Goal: Task Accomplishment & Management: Complete application form

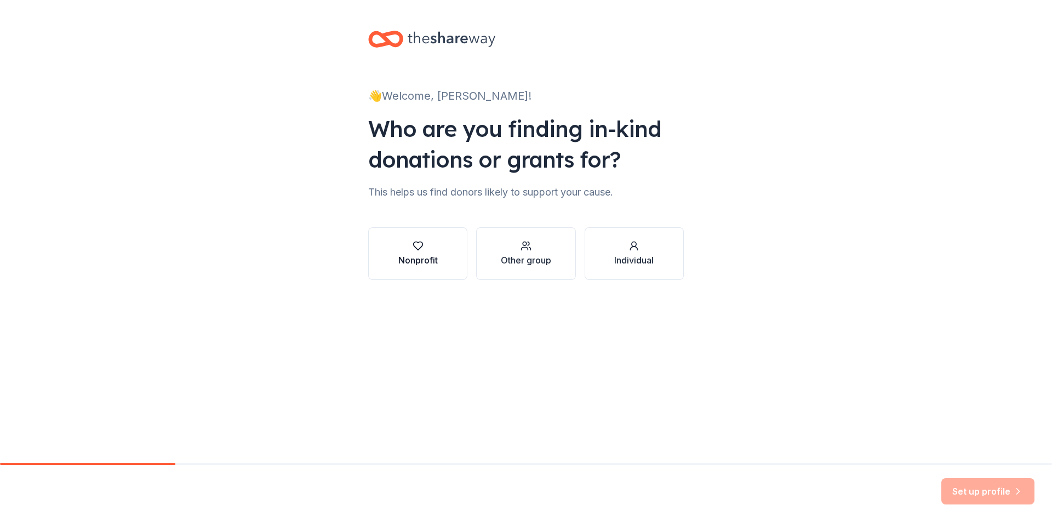
click at [427, 251] on div "button" at bounding box center [417, 245] width 39 height 11
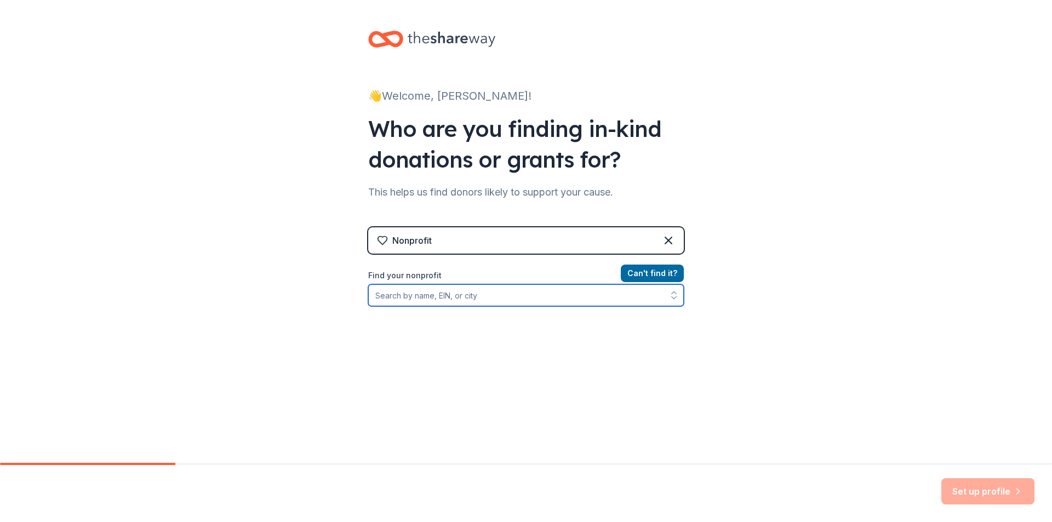
click at [432, 297] on input "Find your nonprofit" at bounding box center [525, 295] width 315 height 22
type input "93-4125964"
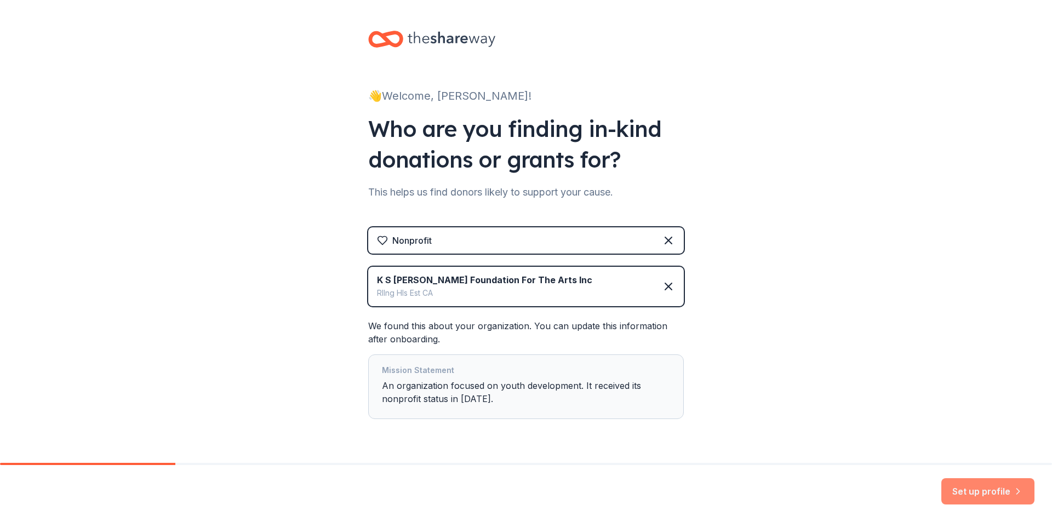
click at [988, 492] on button "Set up profile" at bounding box center [987, 491] width 93 height 26
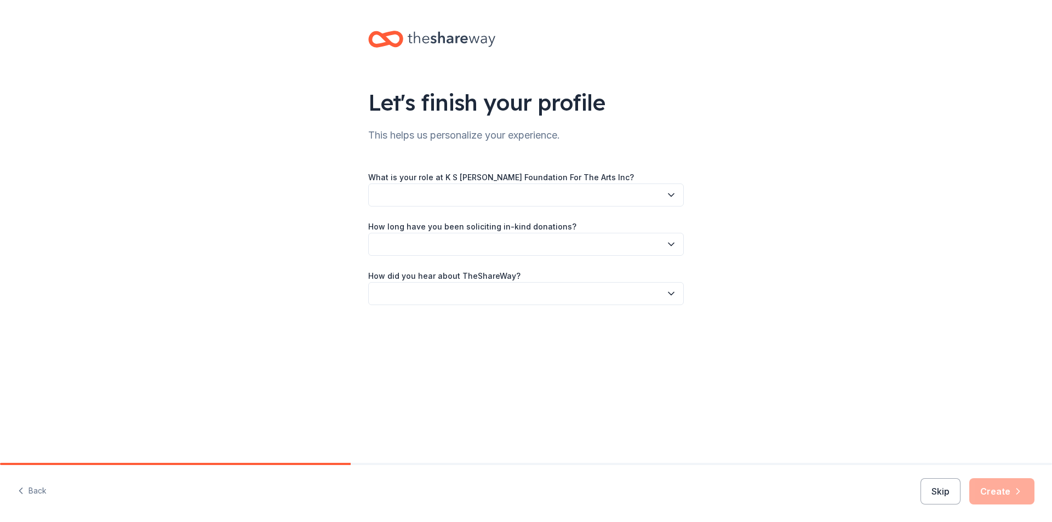
click at [589, 192] on button "button" at bounding box center [525, 194] width 315 height 23
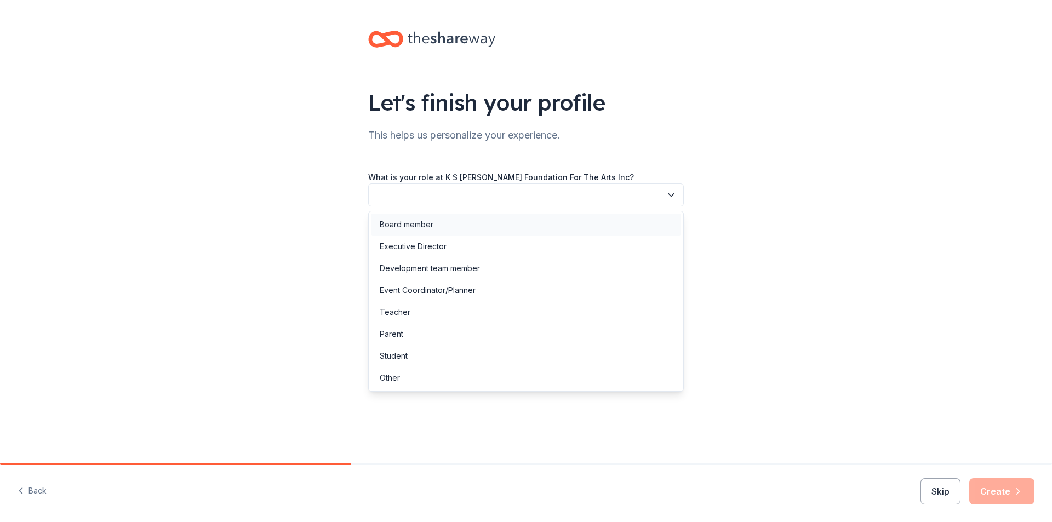
click at [555, 225] on div "Board member" at bounding box center [526, 225] width 310 height 22
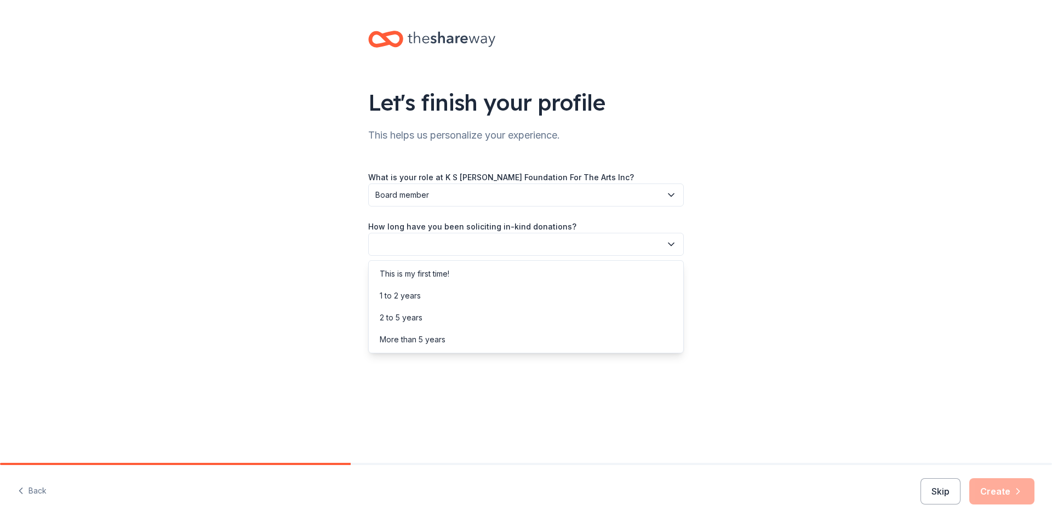
click at [673, 240] on icon "button" at bounding box center [670, 244] width 11 height 11
click at [613, 292] on div "1 to 2 years" at bounding box center [526, 296] width 310 height 22
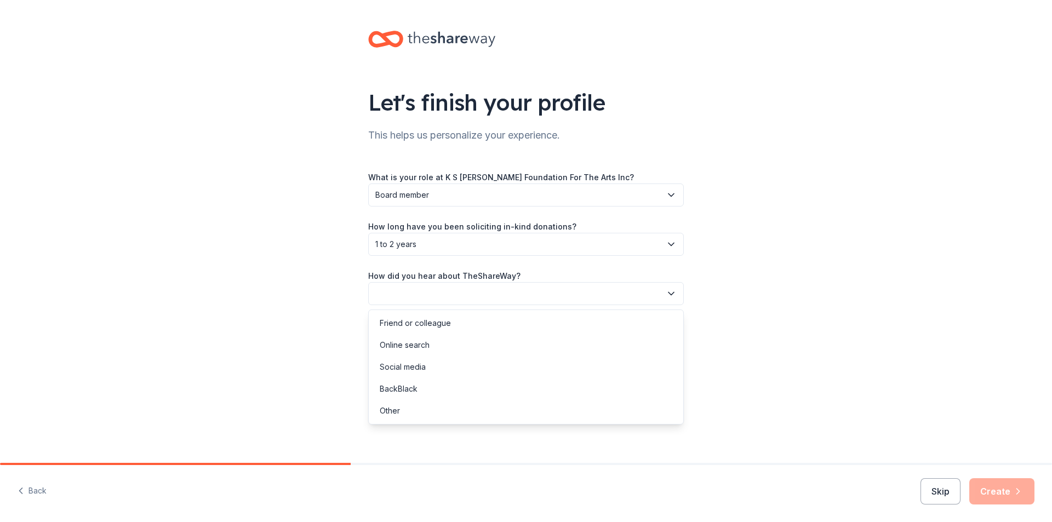
click at [670, 296] on icon "button" at bounding box center [670, 293] width 11 height 11
click at [643, 318] on div "Friend or colleague" at bounding box center [526, 323] width 310 height 22
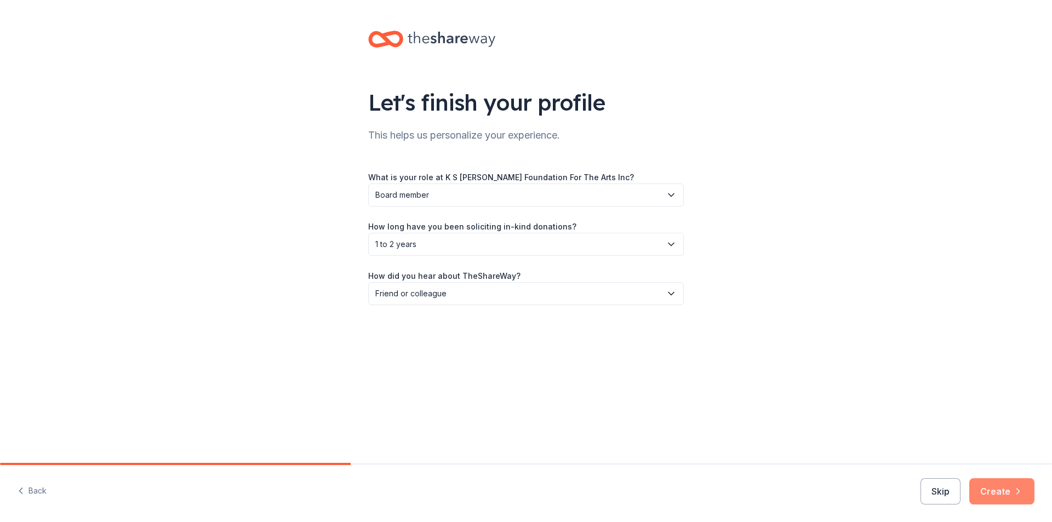
click at [994, 495] on button "Create" at bounding box center [1001, 491] width 65 height 26
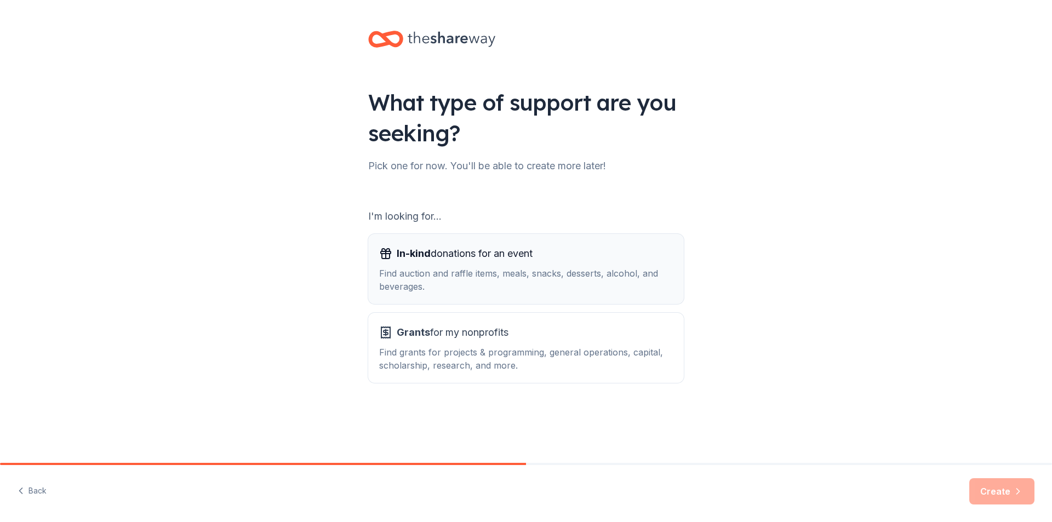
click at [527, 279] on div "Find auction and raffle items, meals, snacks, desserts, alcohol, and beverages." at bounding box center [526, 280] width 294 height 26
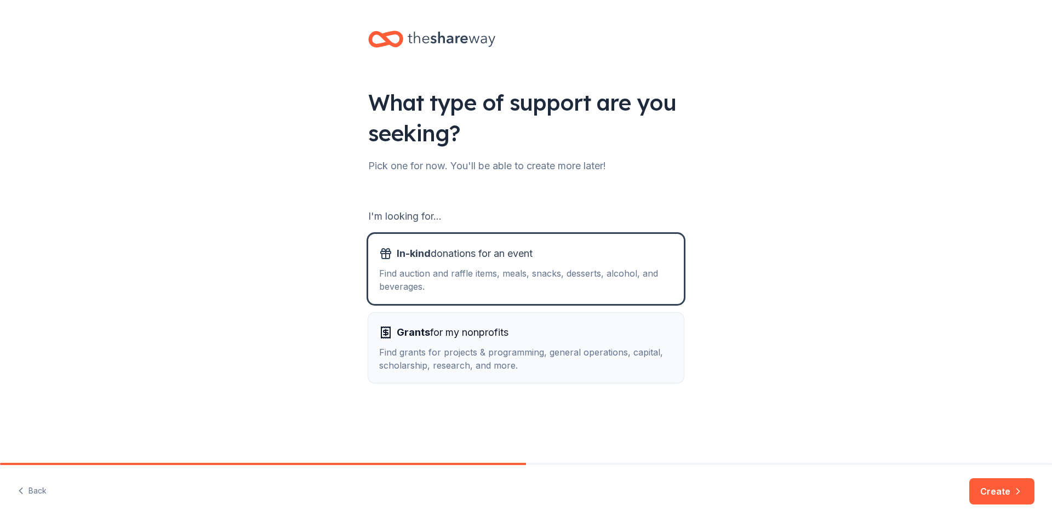
click at [584, 357] on div "Find grants for projects & programming, general operations, capital, scholarshi…" at bounding box center [526, 359] width 294 height 26
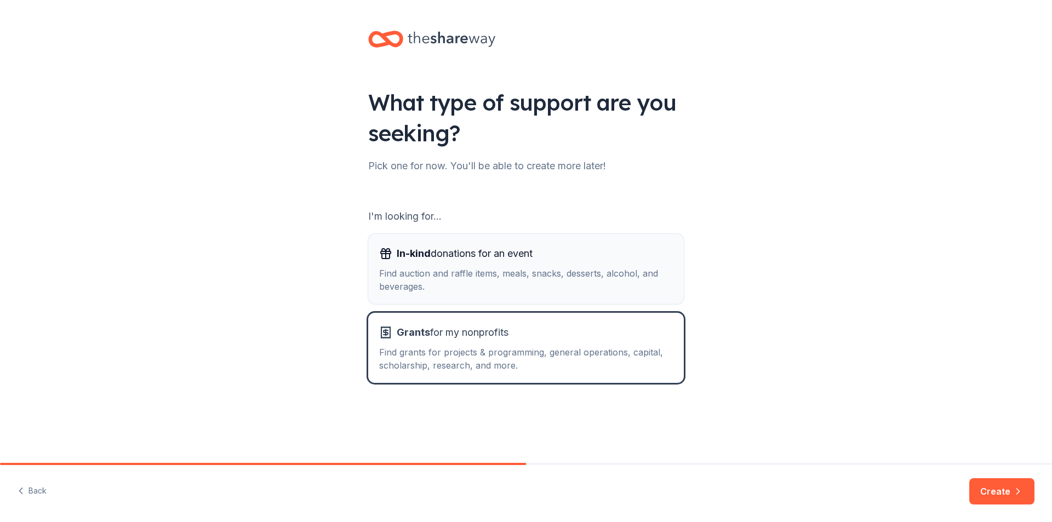
click at [581, 276] on div "Find auction and raffle items, meals, snacks, desserts, alcohol, and beverages." at bounding box center [526, 280] width 294 height 26
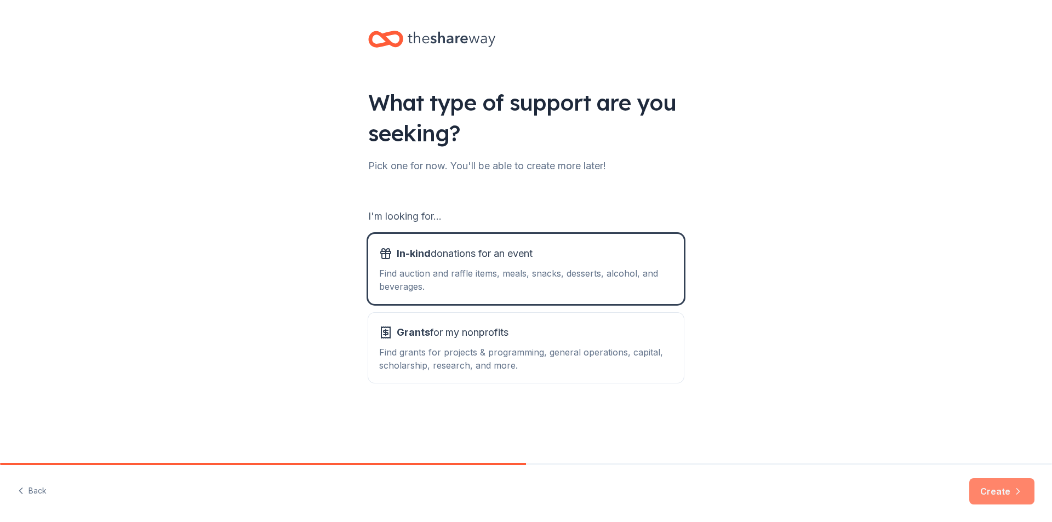
click at [1003, 493] on button "Create" at bounding box center [1001, 491] width 65 height 26
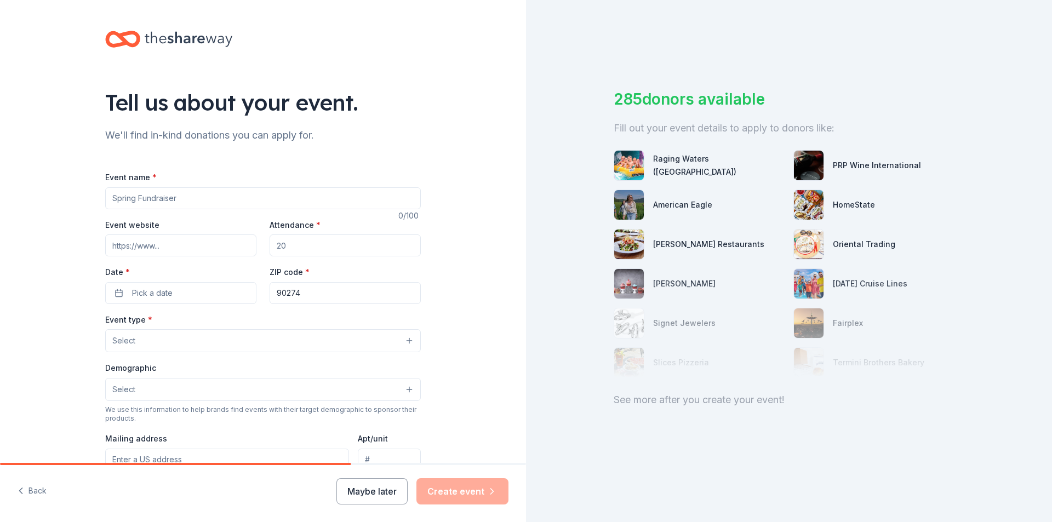
click at [352, 200] on input "Event name *" at bounding box center [262, 198] width 315 height 22
type input "40th Anniversary Gala"
click at [302, 244] on input "Attendance *" at bounding box center [344, 245] width 151 height 22
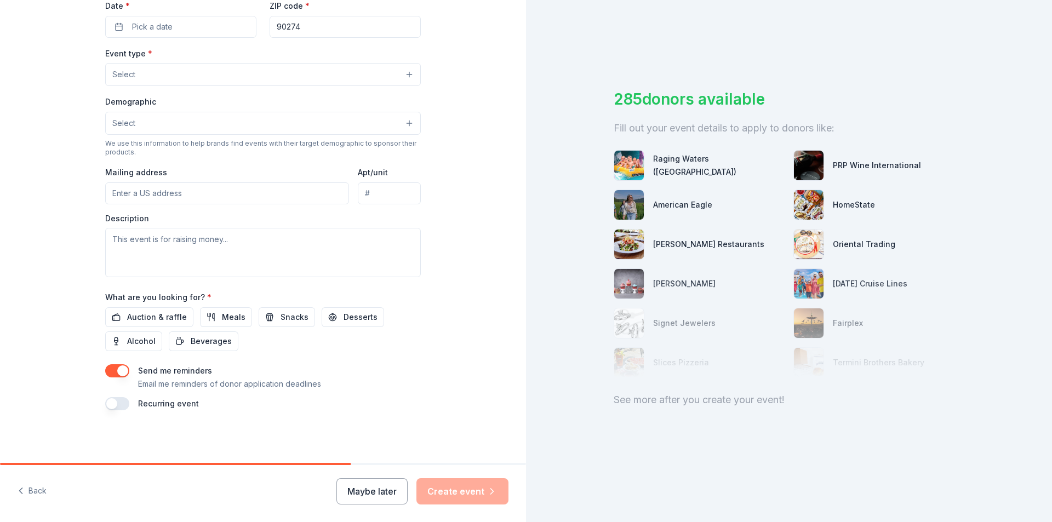
scroll to position [120, 0]
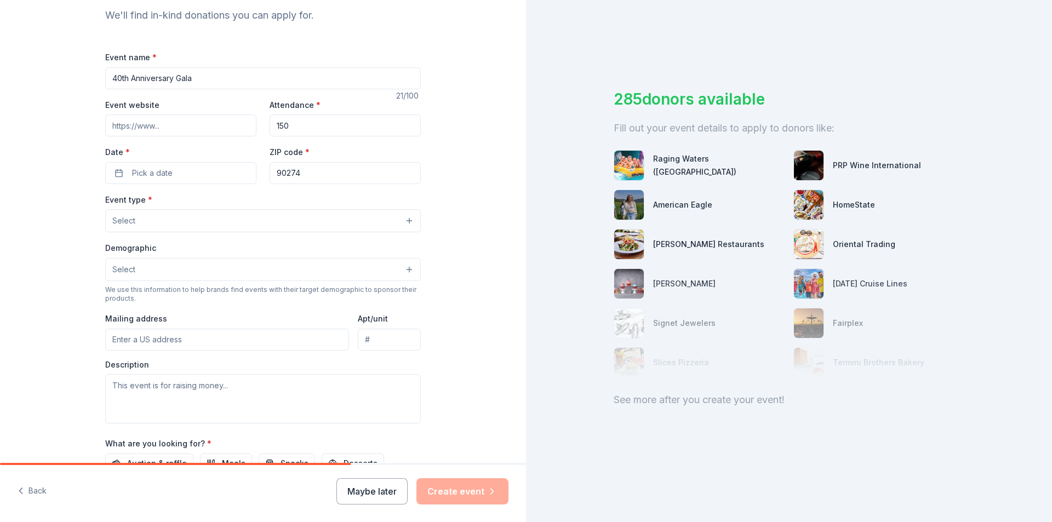
type input "150"
click at [207, 128] on input "Event website" at bounding box center [180, 125] width 151 height 22
paste input "https://www.kschoipvtkd.com/40th-anniversary-gala"
type input "https://www.kschoipvtkd.com/40th-anniversary-gala"
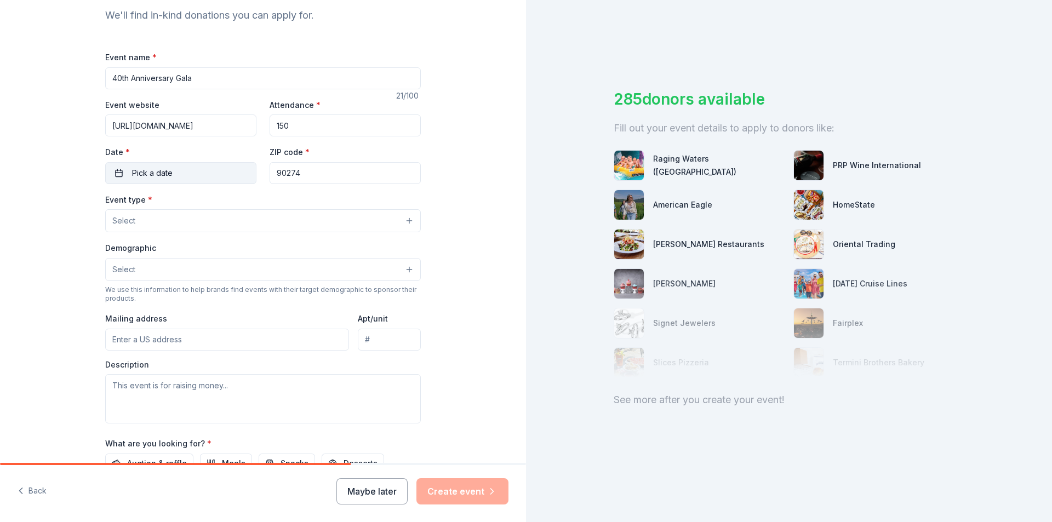
scroll to position [0, 0]
click at [222, 172] on button "Pick a date" at bounding box center [180, 173] width 151 height 22
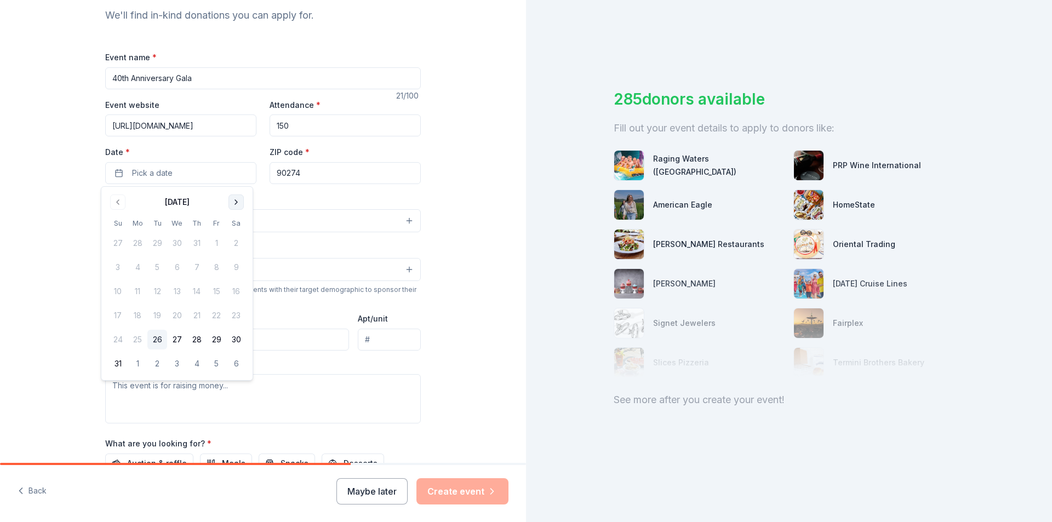
click at [236, 204] on button "Go to next month" at bounding box center [235, 201] width 15 height 15
click at [115, 291] on button "12" at bounding box center [118, 292] width 20 height 20
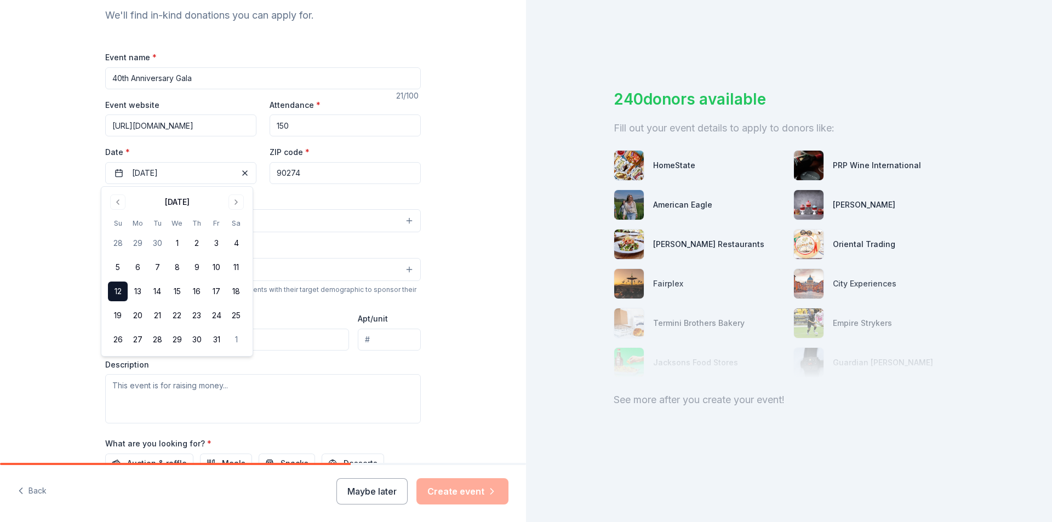
click at [290, 193] on div "Event type * Select" at bounding box center [262, 213] width 315 height 40
click at [280, 172] on input "90274" at bounding box center [344, 173] width 151 height 22
click at [316, 173] on input "90274" at bounding box center [344, 173] width 151 height 22
type input "90731"
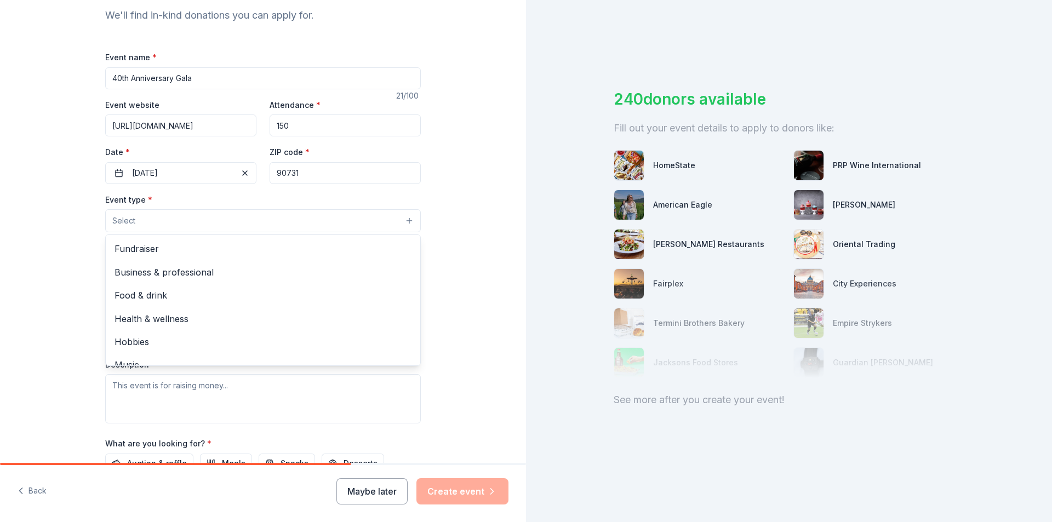
click at [312, 218] on button "Select" at bounding box center [262, 220] width 315 height 23
click at [304, 243] on span "Fundraiser" at bounding box center [262, 249] width 297 height 14
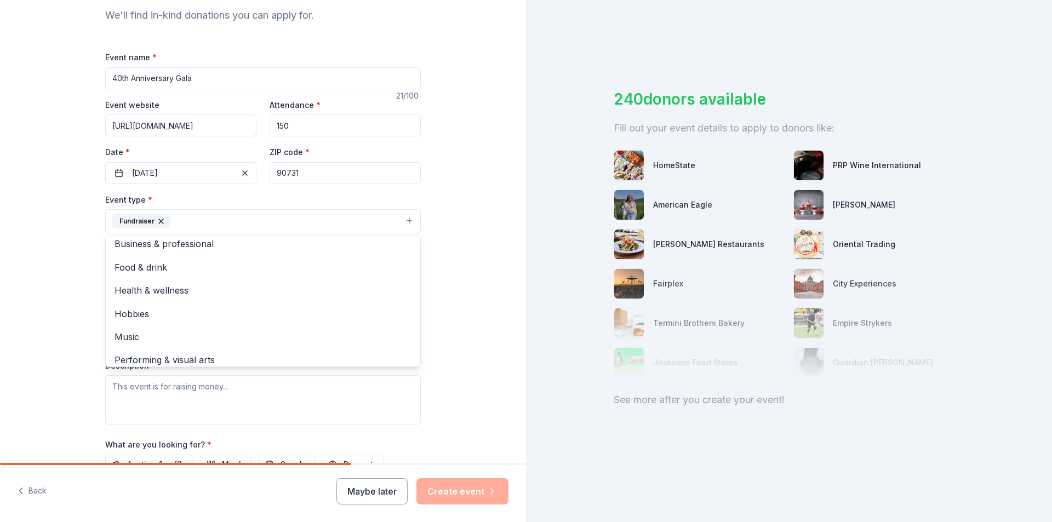
scroll to position [13, 0]
click at [473, 240] on div "Tell us about your event. We'll find in-kind donations you can apply for. Event…" at bounding box center [263, 245] width 526 height 730
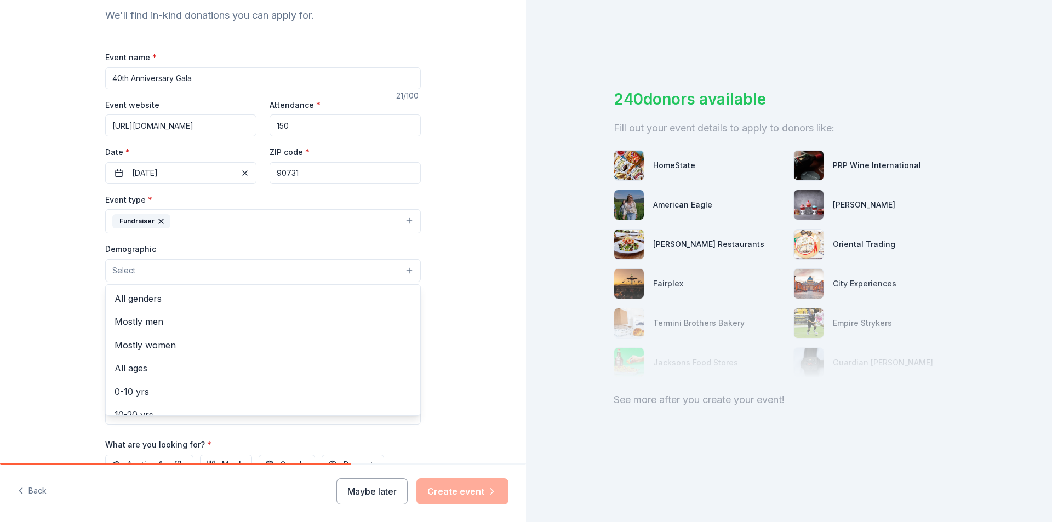
click at [298, 274] on button "Select" at bounding box center [262, 270] width 315 height 23
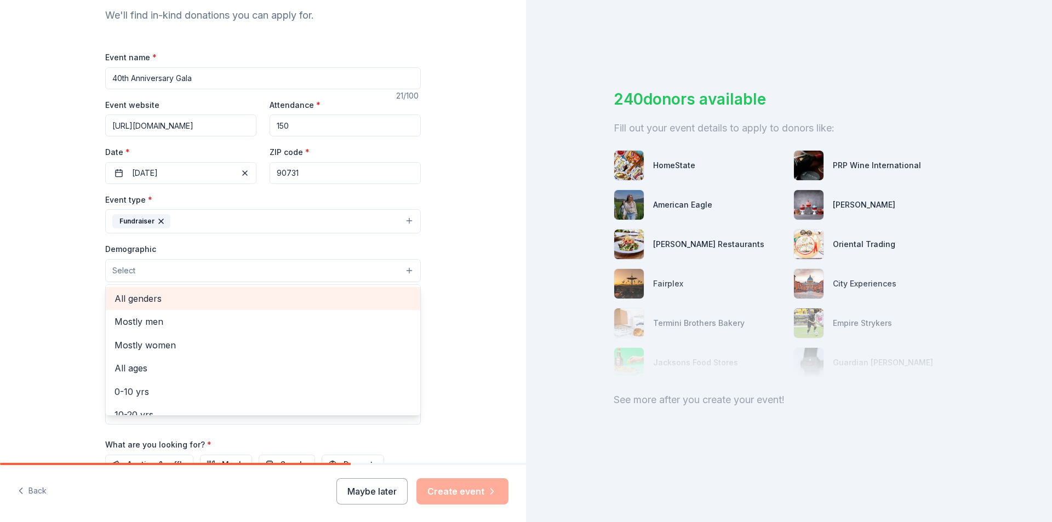
click at [305, 294] on span "All genders" at bounding box center [262, 298] width 297 height 14
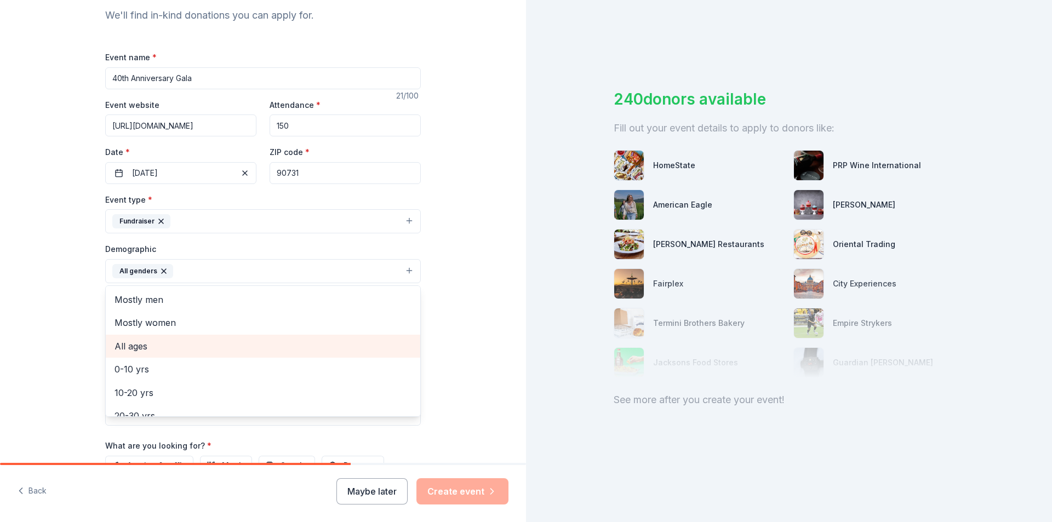
click at [263, 343] on span "All ages" at bounding box center [262, 346] width 297 height 14
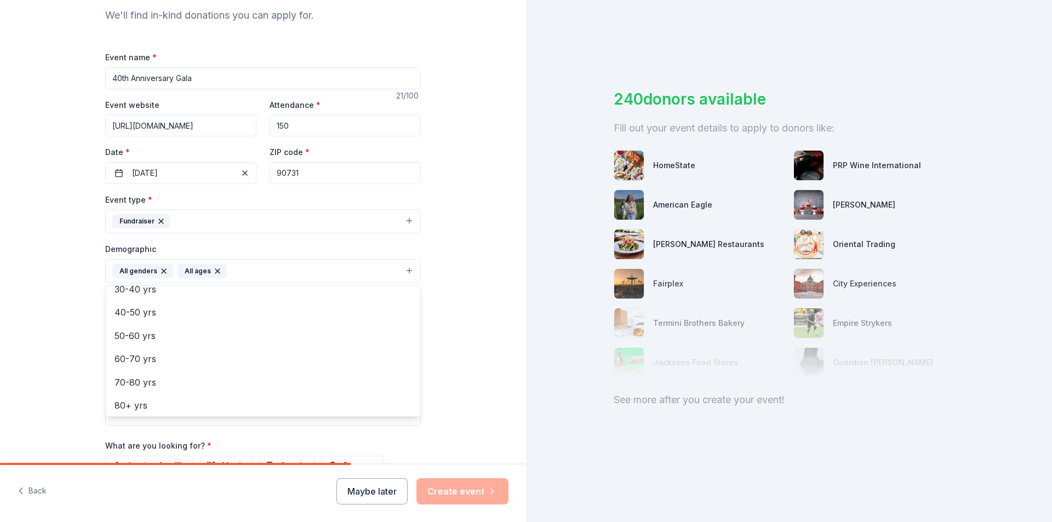
scroll to position [129, 0]
click at [476, 309] on div "Tell us about your event. We'll find in-kind donations you can apply for. Event…" at bounding box center [263, 245] width 526 height 731
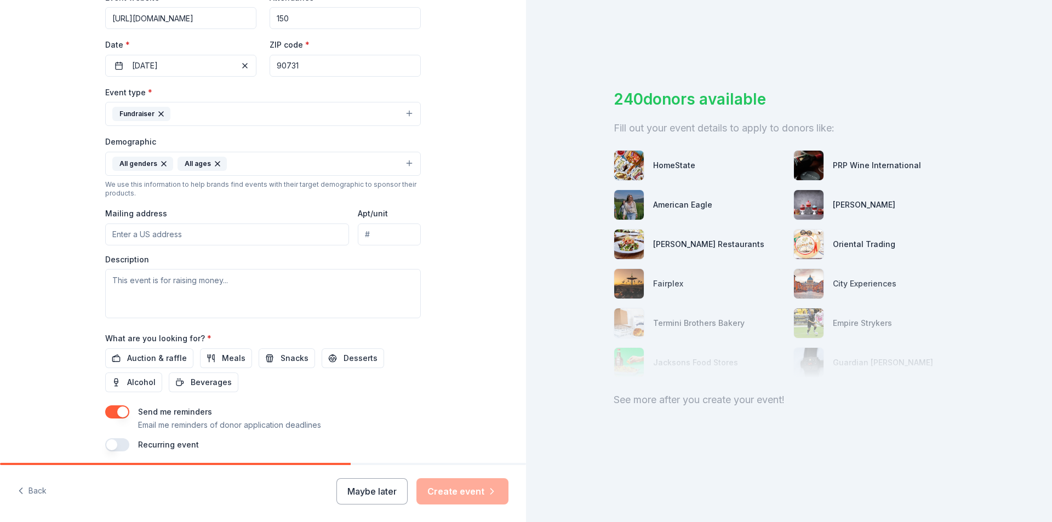
scroll to position [266, 0]
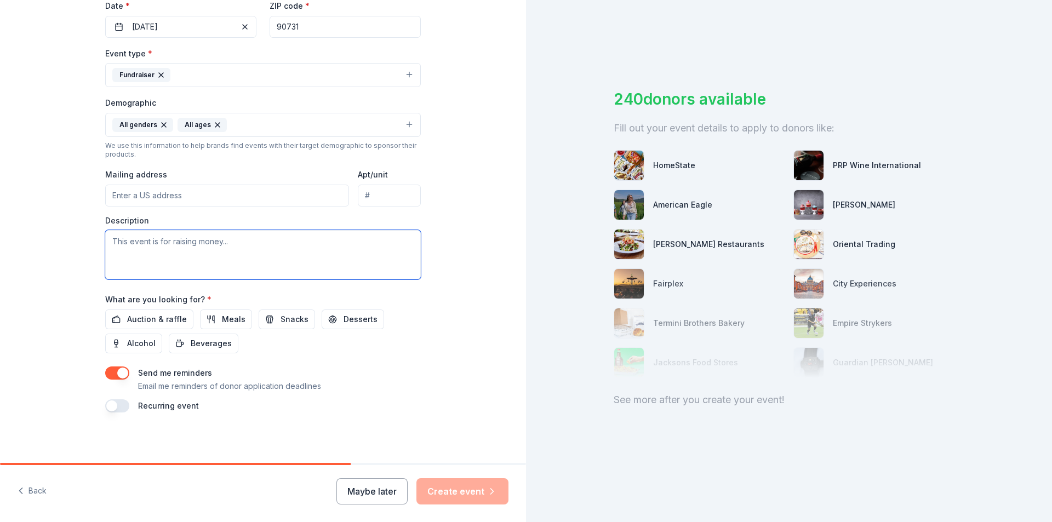
click at [214, 248] on textarea at bounding box center [262, 254] width 315 height 49
paste textarea "27470 Indian Peak Road Rolling Hills Estates, CA 90274"
click at [232, 238] on textarea "27470 Indian Peak Road Rolling Hills Estates, CA 90274" at bounding box center [262, 254] width 315 height 49
click at [108, 240] on textarea "27470 Indian Peak Road, Rolling Hills Estates, CA 90274" at bounding box center [262, 254] width 315 height 49
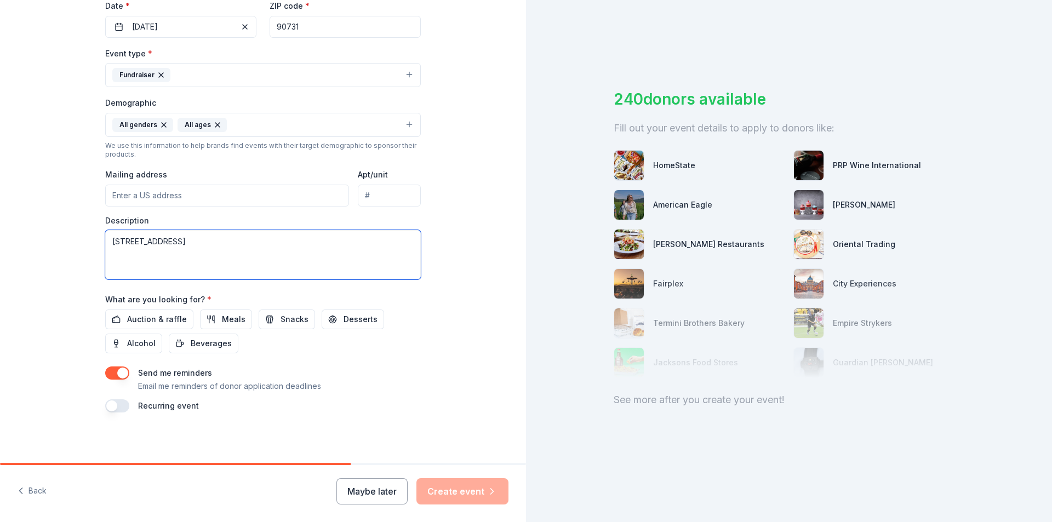
click at [308, 244] on textarea "27470 Indian Peak Road, Rolling Hills Estates, CA 90274" at bounding box center [262, 254] width 315 height 49
click at [315, 241] on textarea "27470 Indian Peak Road, Rolling Hills Estates, CA 90274" at bounding box center [262, 254] width 315 height 49
click at [109, 240] on textarea "27470 Indian Peak Road, Rolling Hills Estates, CA 90274" at bounding box center [262, 254] width 315 height 49
drag, startPoint x: 119, startPoint y: 239, endPoint x: 330, endPoint y: 241, distance: 210.9
click at [330, 241] on textarea "27470 Indian Peak Road, Rolling Hills Estates, CA 90274" at bounding box center [262, 254] width 315 height 49
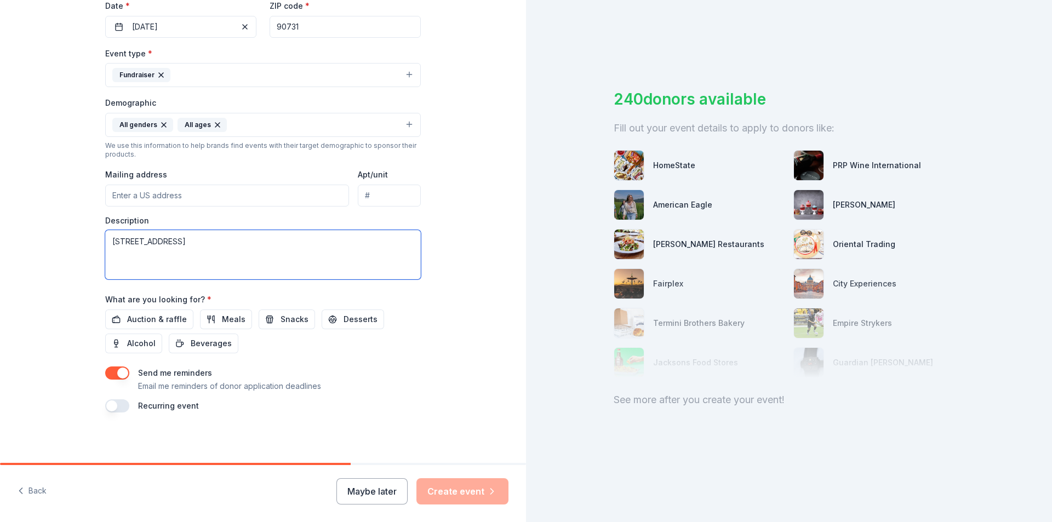
click at [109, 240] on textarea "27470 Indian Peak Road, Rolling Hills Estates, CA 90274" at bounding box center [262, 254] width 315 height 49
drag, startPoint x: 109, startPoint y: 240, endPoint x: 331, endPoint y: 246, distance: 222.4
click at [331, 246] on textarea "27470 Indian Peak Road, Rolling Hills Estates, CA 90274" at bounding box center [262, 254] width 315 height 49
type textarea "27470 Indian Peak Road, Rolling Hills Estates, CA 90274"
click at [223, 200] on input "Mailing address" at bounding box center [227, 196] width 244 height 22
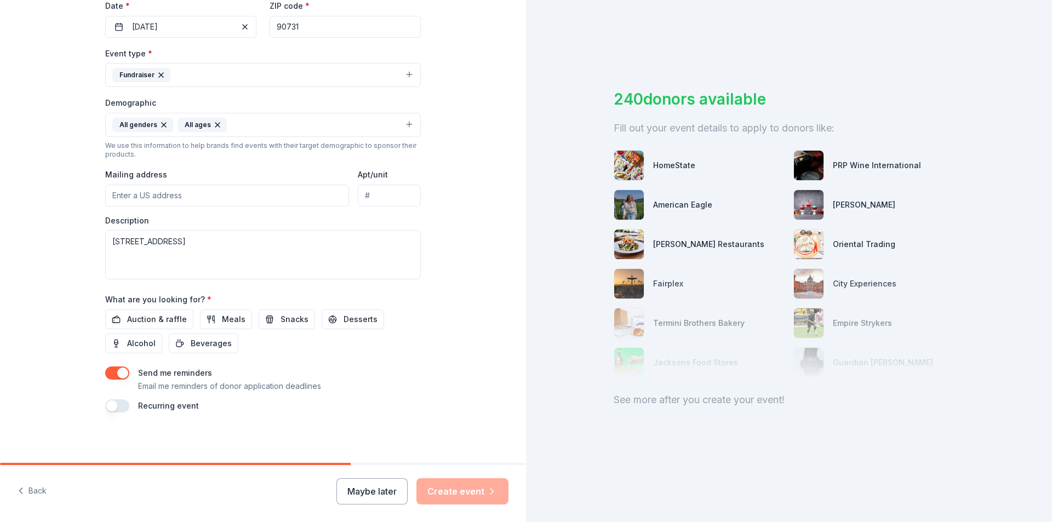
paste input "27470 Indian Peak Road, Rolling Hills Estates, CA 90274"
type input "27470 Indian Peak Road, Rolling Hills Estates, CA 90274"
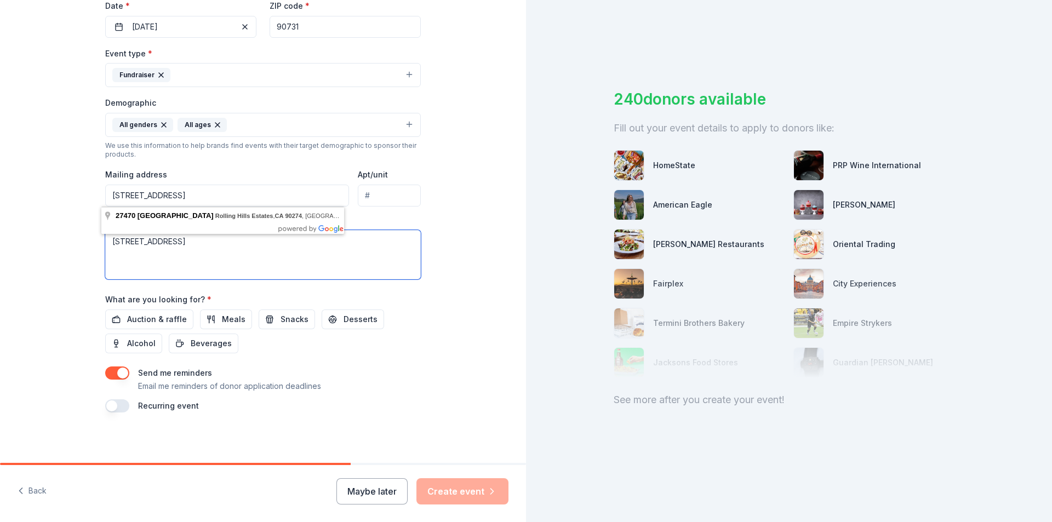
click at [319, 243] on textarea "27470 Indian Peak Road, Rolling Hills Estates, CA 90274" at bounding box center [262, 254] width 315 height 49
drag, startPoint x: 309, startPoint y: 242, endPoint x: 88, endPoint y: 245, distance: 221.3
click at [88, 245] on div "Tell us about your event. We'll find in-kind donations you can apply for. Event…" at bounding box center [263, 99] width 351 height 731
click at [266, 241] on textarea at bounding box center [262, 254] width 315 height 49
paste textarea "The K.S. Choi Taekwondo 40th Anniversary Gala is a milestone celebration honori…"
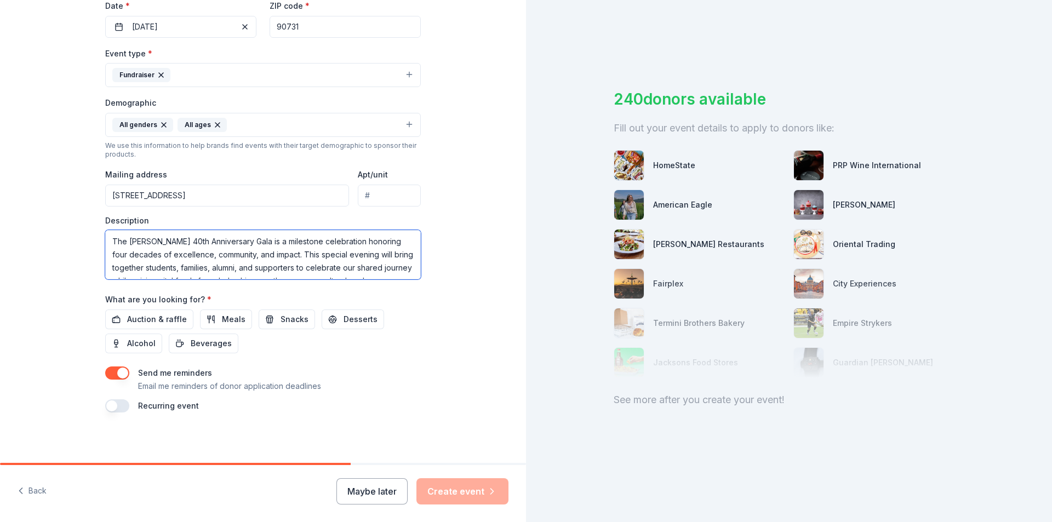
scroll to position [73, 0]
type textarea "The K.S. Choi Taekwondo 40th Anniversary Gala is a milestone celebration honori…"
click at [170, 318] on span "Auction & raffle" at bounding box center [157, 319] width 60 height 13
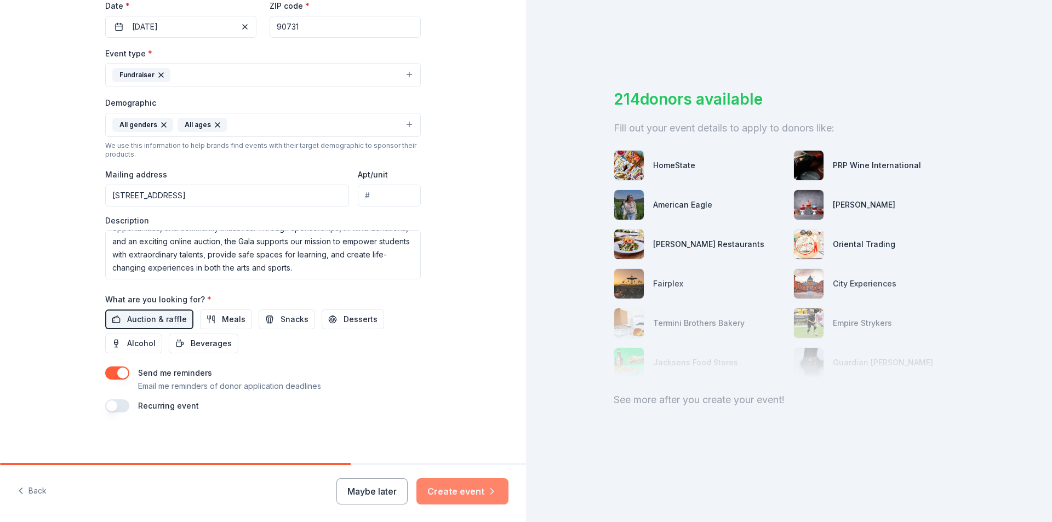
click at [440, 493] on button "Create event" at bounding box center [462, 491] width 92 height 26
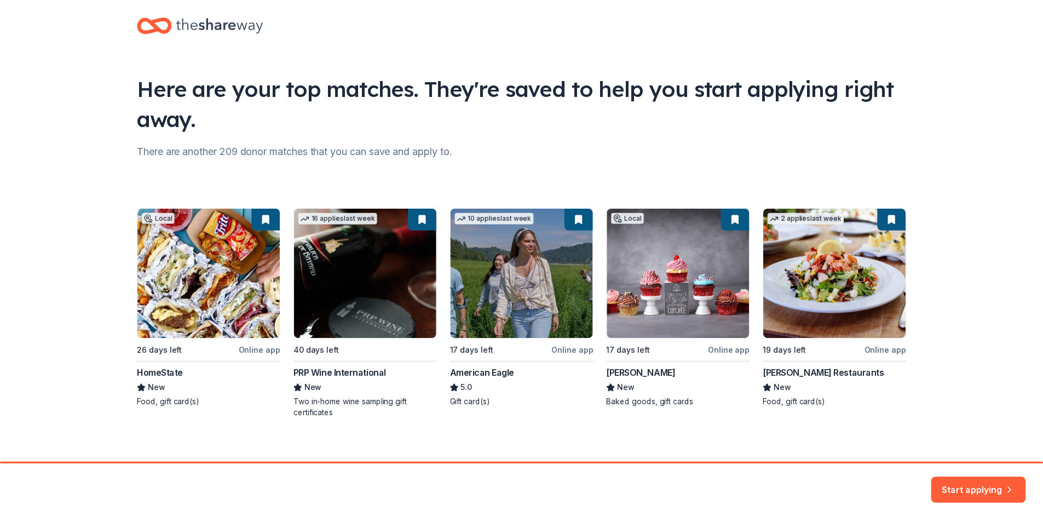
scroll to position [24, 0]
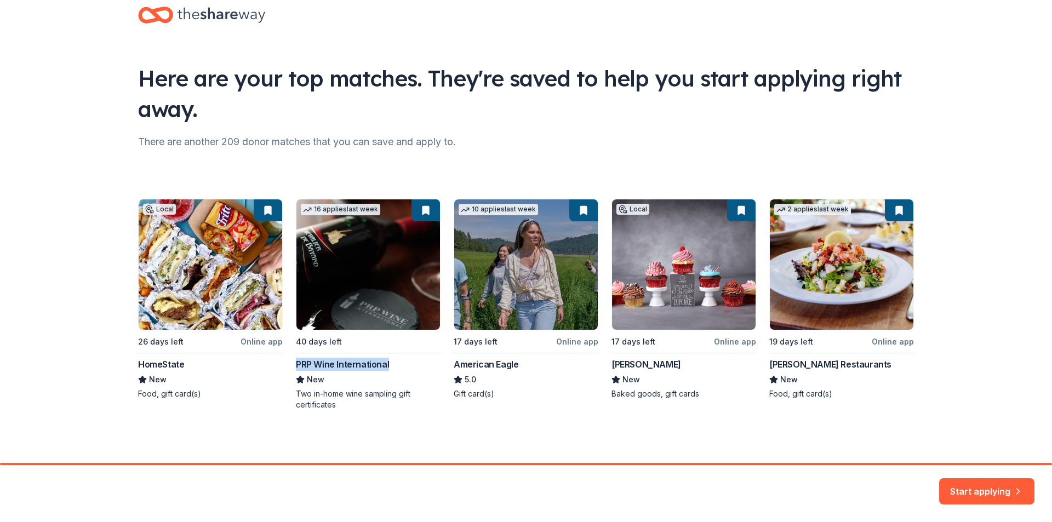
drag, startPoint x: 392, startPoint y: 365, endPoint x: 288, endPoint y: 365, distance: 104.1
click at [288, 365] on div "Local 26 days left Online app HomeState New Food, gift card(s) 16 applies last …" at bounding box center [526, 304] width 776 height 211
copy div "PRP Wine International"
click at [968, 487] on button "Start applying" at bounding box center [986, 485] width 95 height 26
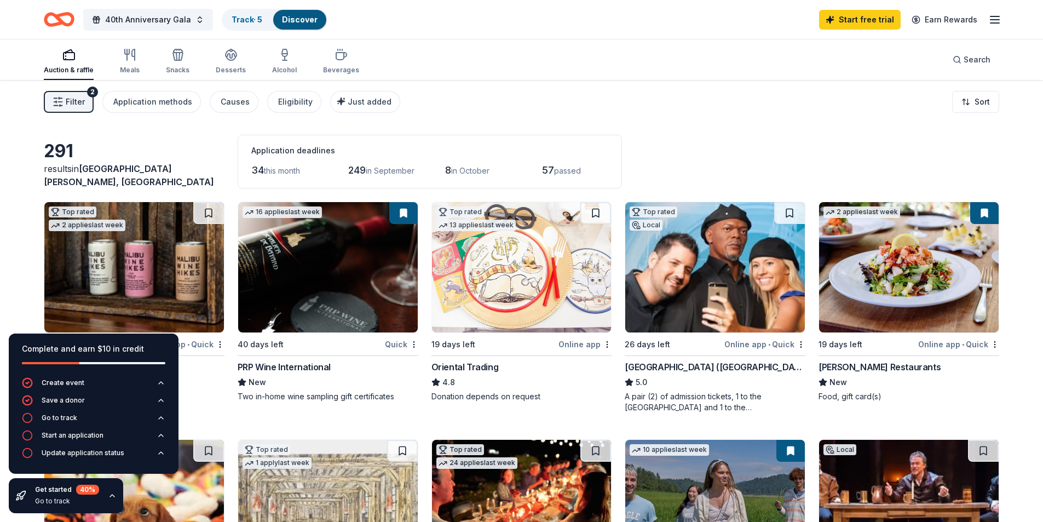
scroll to position [146, 0]
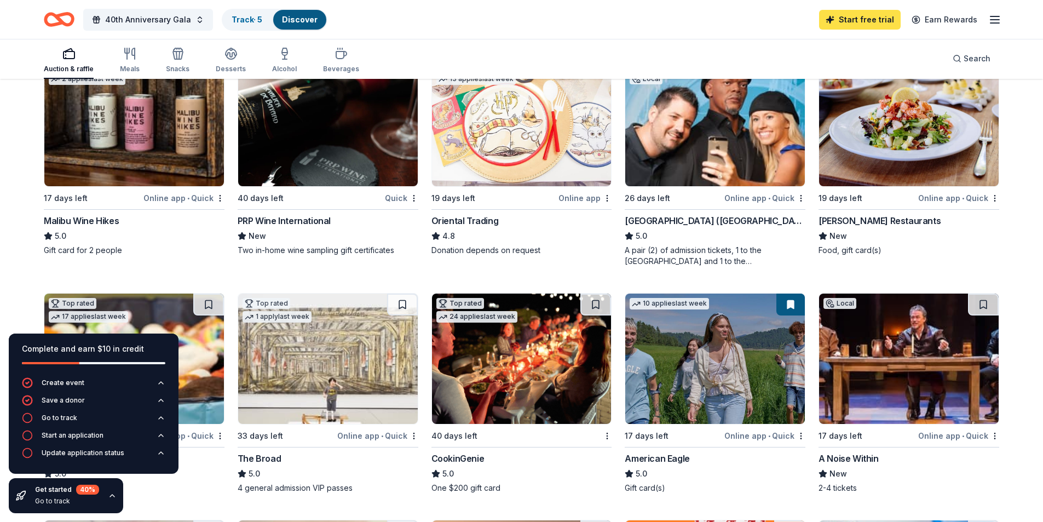
click at [854, 20] on link "Start free trial" at bounding box center [860, 20] width 82 height 20
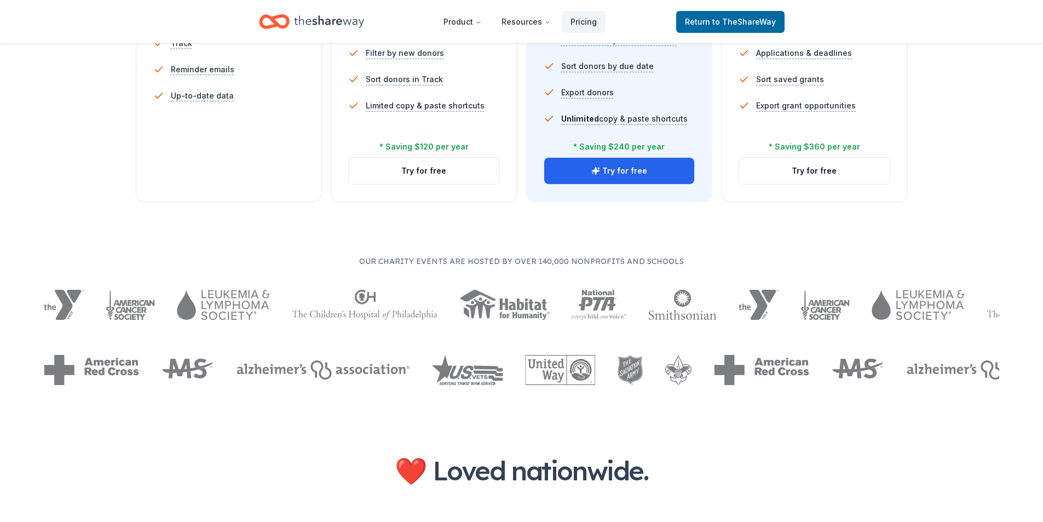
scroll to position [146, 0]
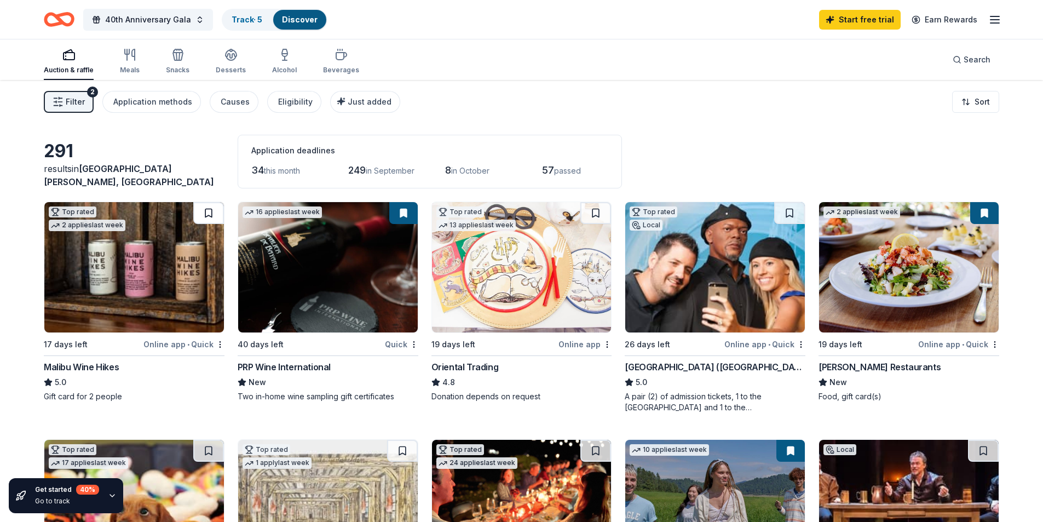
click at [209, 211] on button at bounding box center [208, 213] width 31 height 22
click at [209, 211] on div at bounding box center [208, 213] width 31 height 22
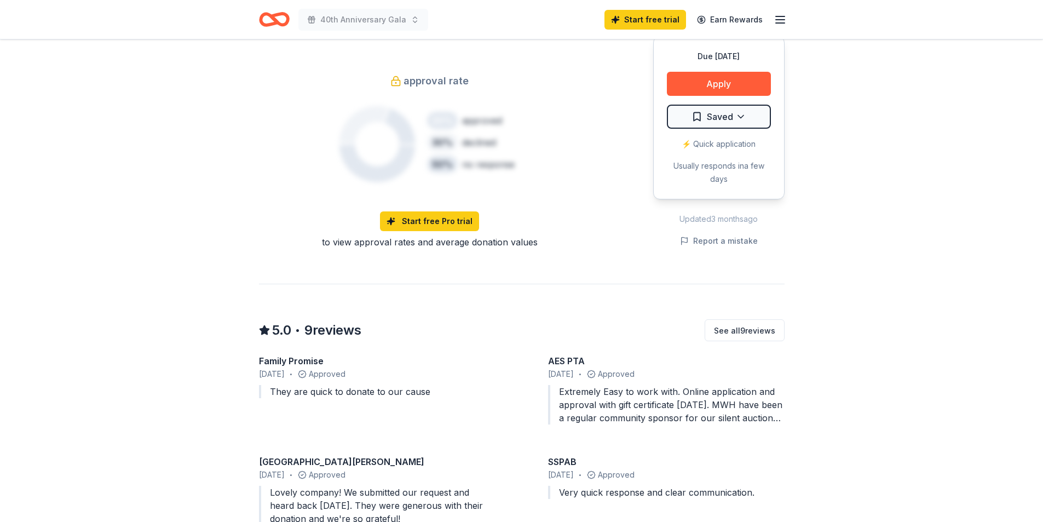
scroll to position [730, 0]
